Goal: Find specific page/section: Find specific page/section

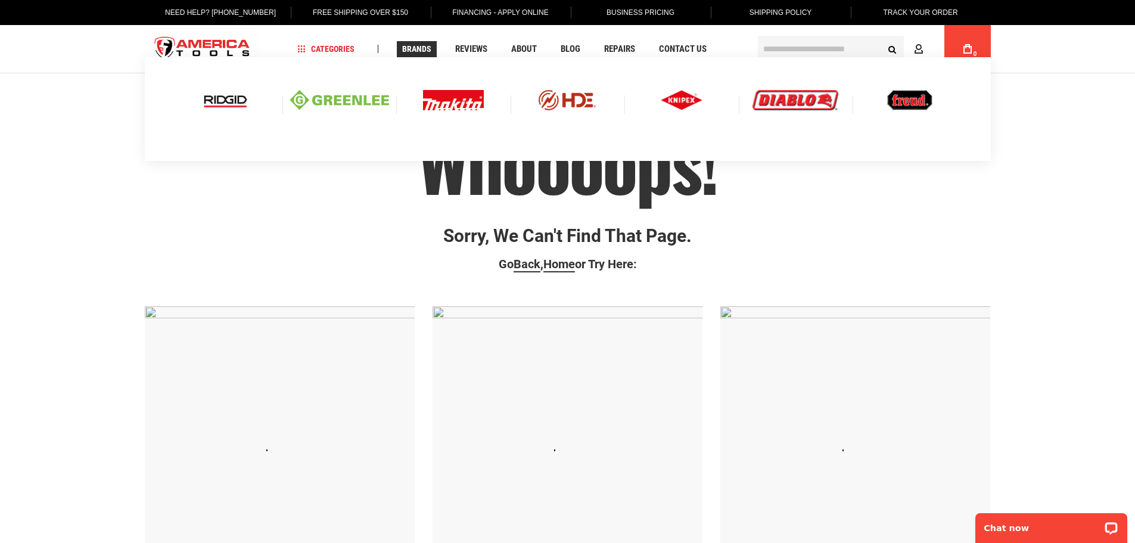
click at [374, 100] on img at bounding box center [339, 100] width 99 height 20
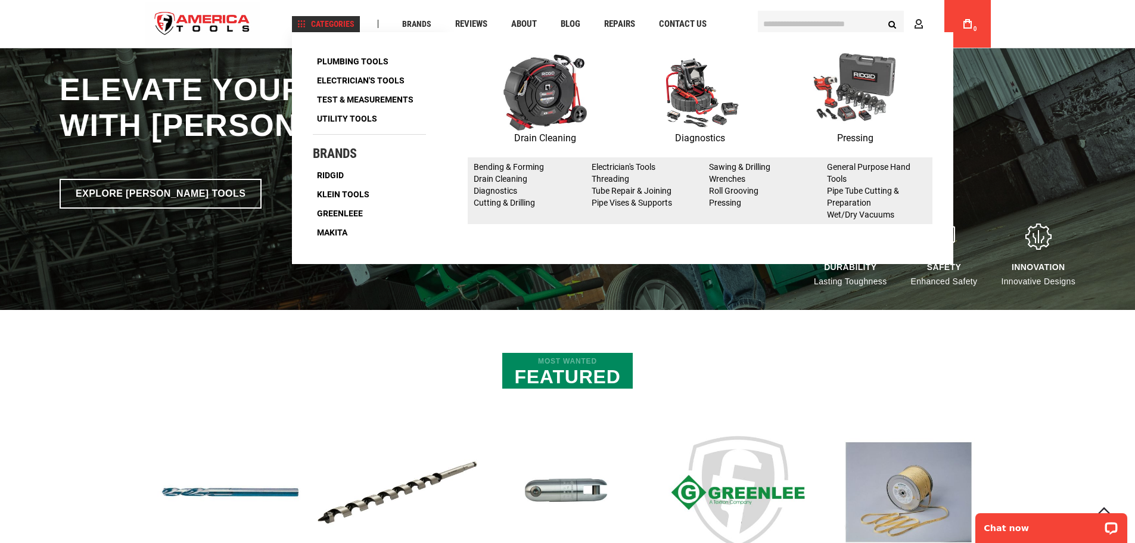
click at [309, 26] on span "Categories" at bounding box center [325, 24] width 57 height 8
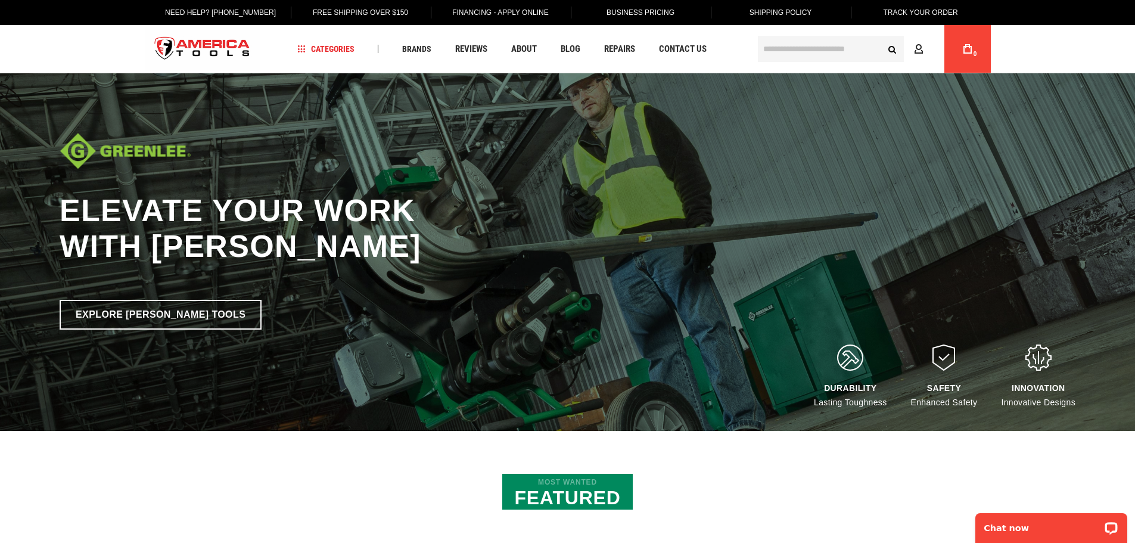
click at [310, 18] on link "Free Shipping Over $150" at bounding box center [360, 12] width 114 height 25
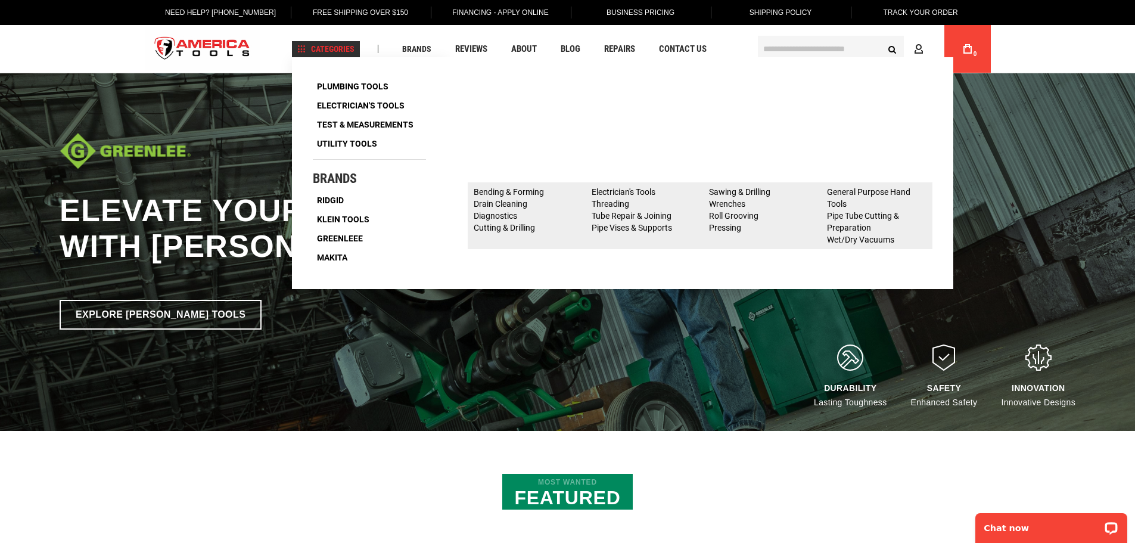
click at [316, 45] on span "Categories" at bounding box center [325, 49] width 57 height 8
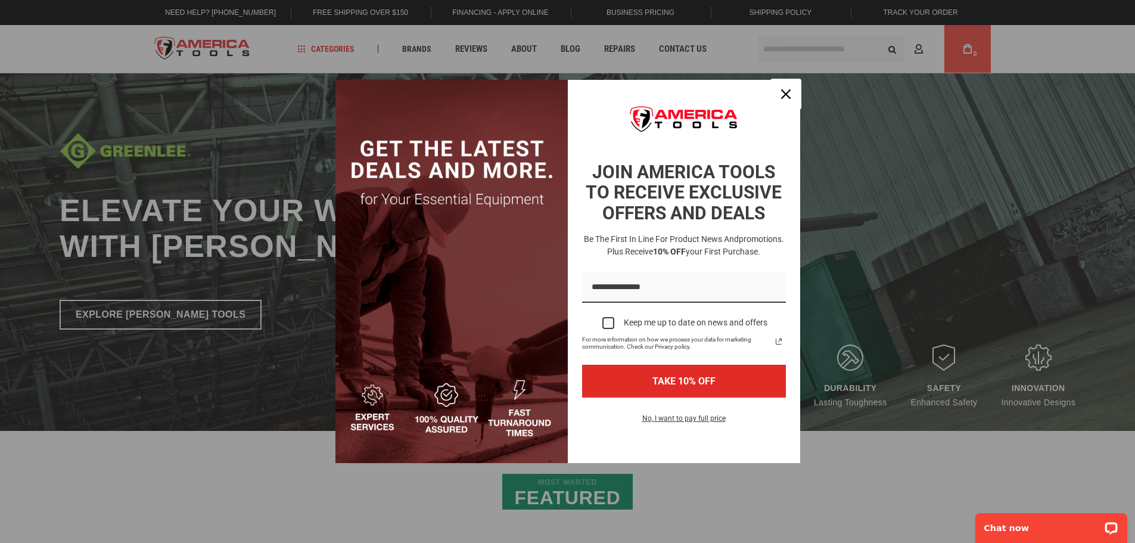
drag, startPoint x: 784, startPoint y: 91, endPoint x: 724, endPoint y: 84, distance: 59.9
click at [785, 91] on icon "close icon" at bounding box center [786, 94] width 10 height 10
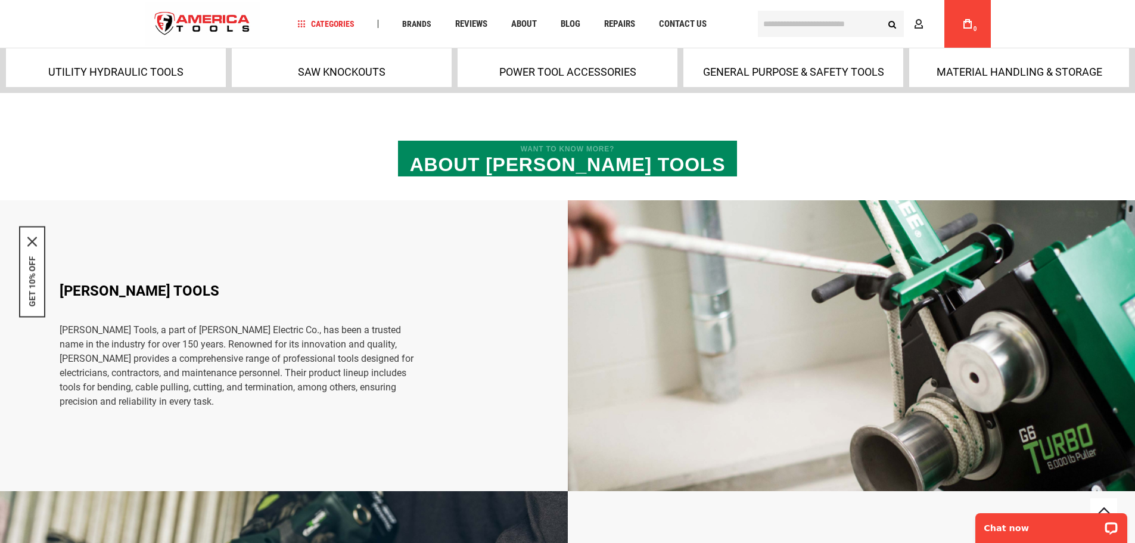
scroll to position [1549, 0]
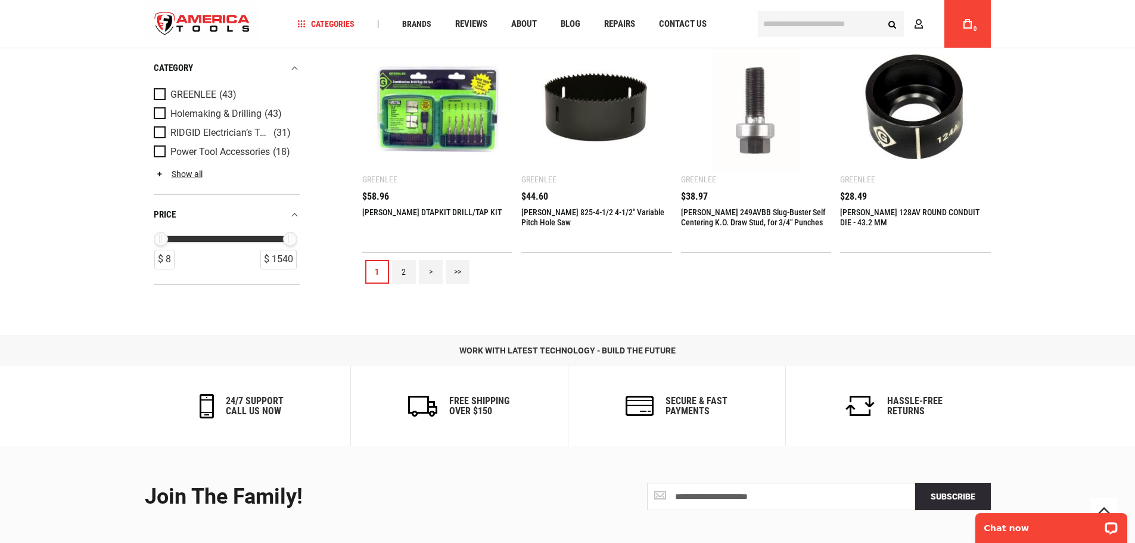
scroll to position [1251, 0]
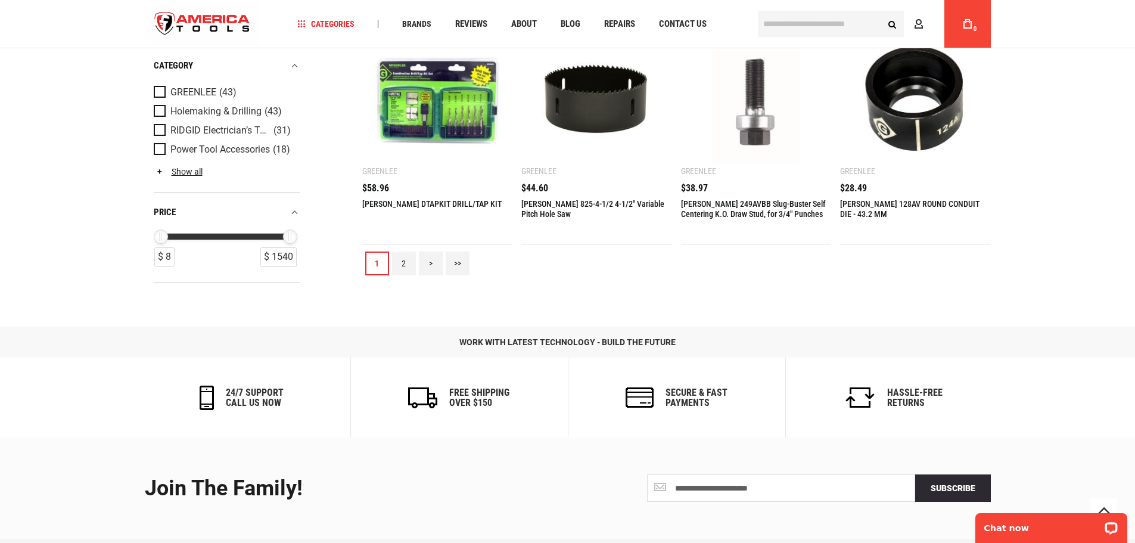
click at [409, 260] on link "2" at bounding box center [404, 263] width 24 height 24
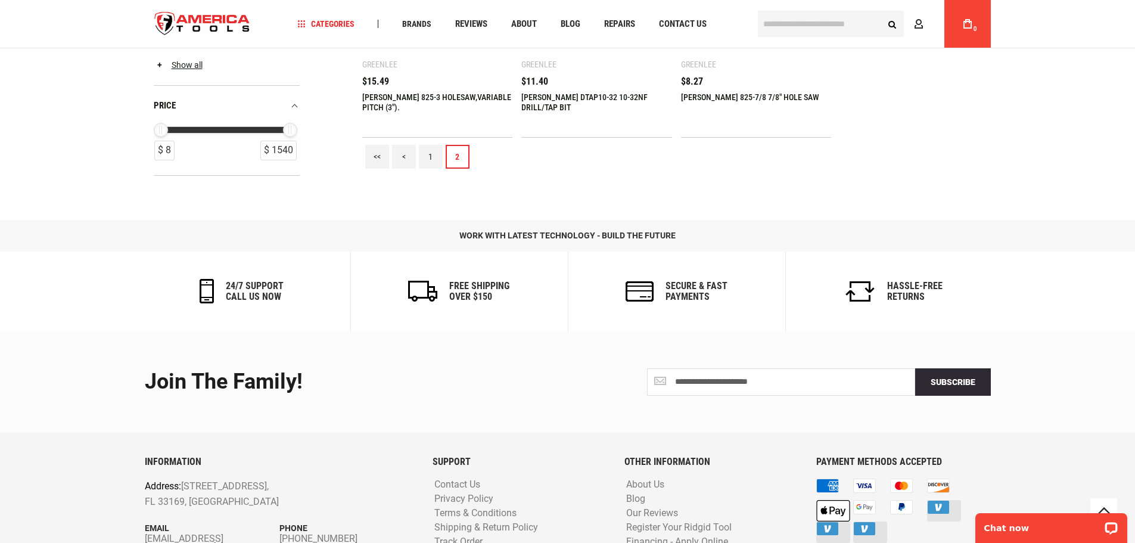
scroll to position [1132, 0]
